Goal: Information Seeking & Learning: Learn about a topic

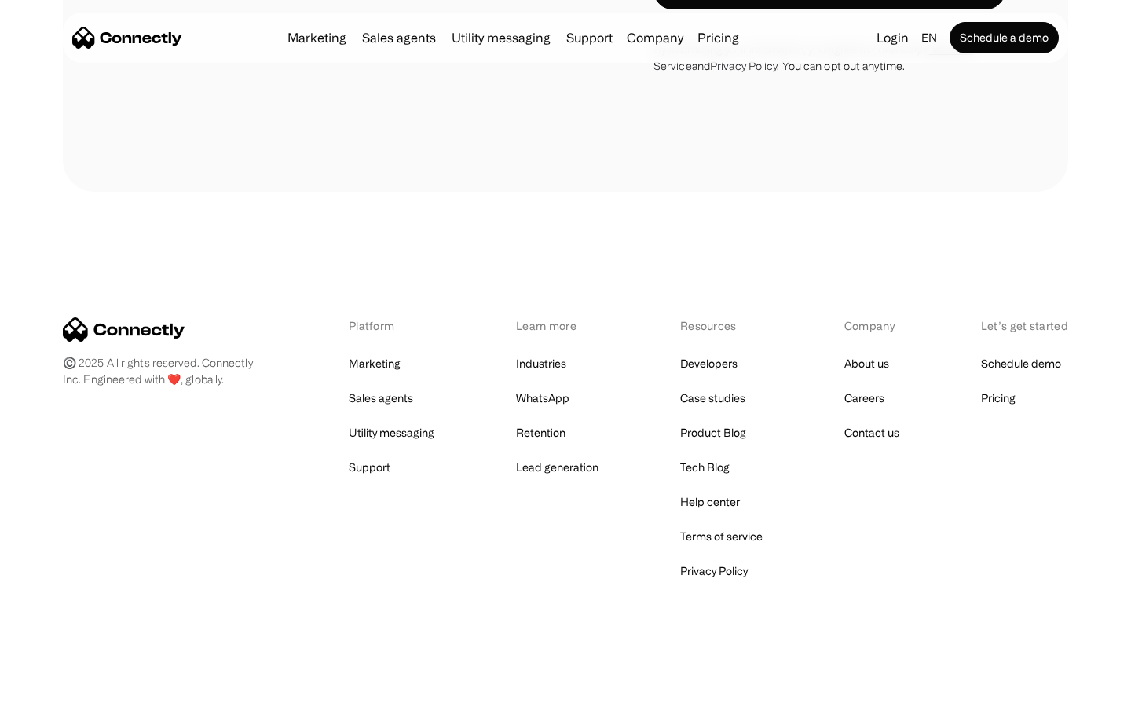
scroll to position [4138, 0]
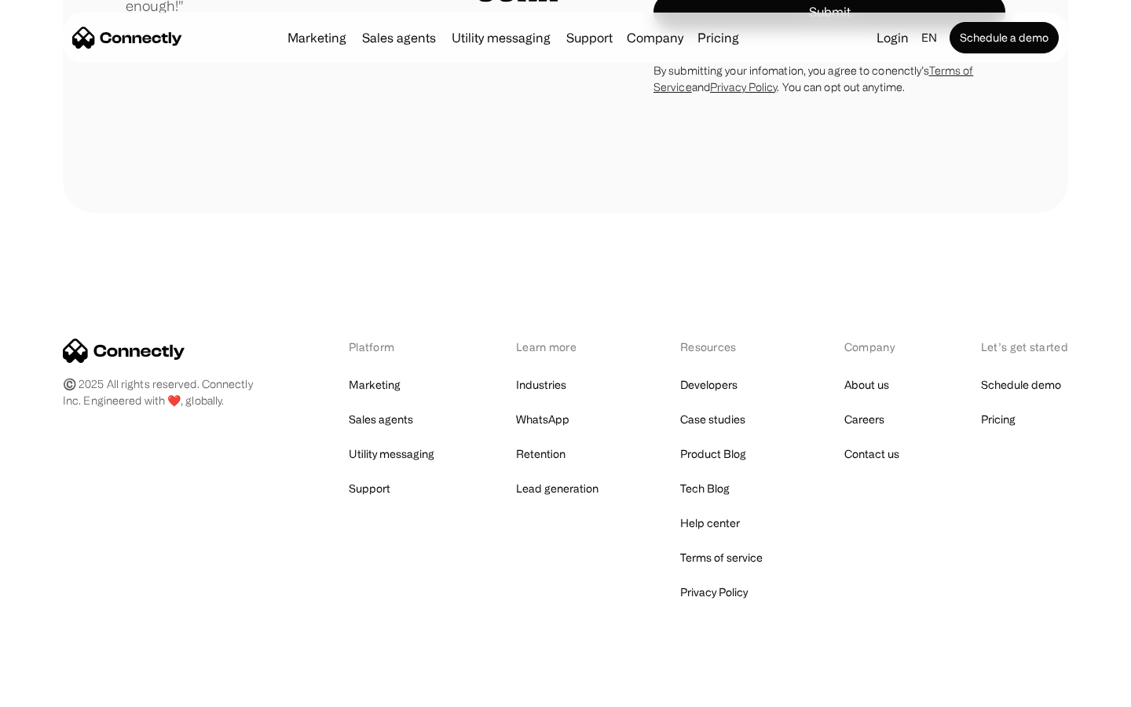
scroll to position [4448, 0]
